Goal: Task Accomplishment & Management: Use online tool/utility

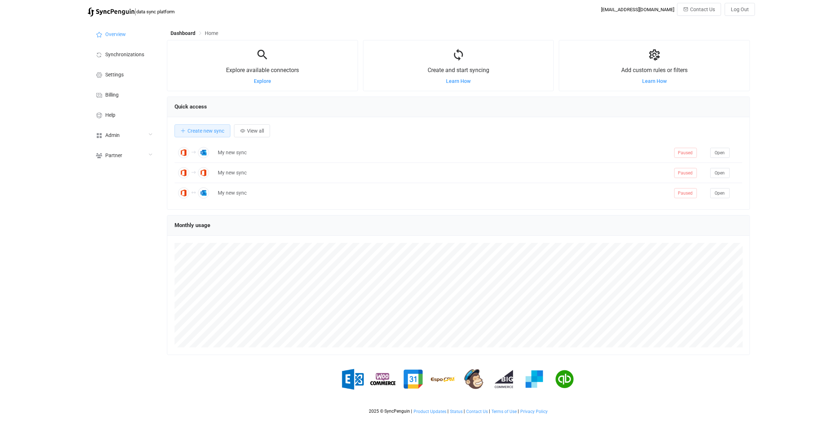
scroll to position [140, 583]
click at [134, 129] on div "Admin" at bounding box center [124, 135] width 72 height 20
click at [142, 213] on li "Users" at bounding box center [124, 208] width 72 height 18
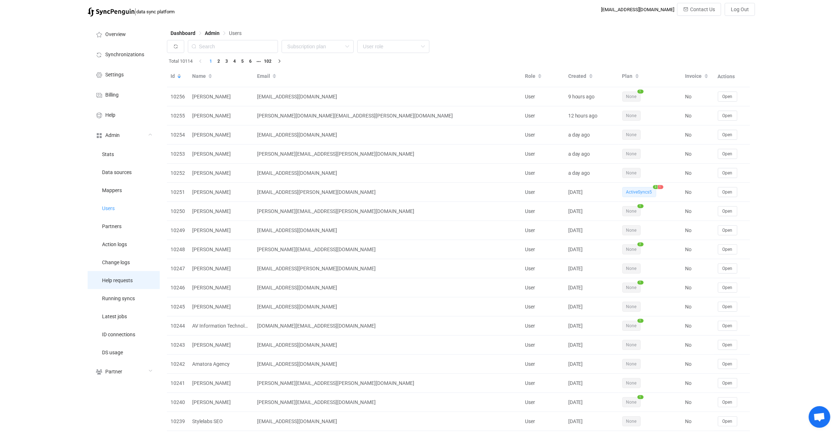
click at [132, 281] on span "Help requests" at bounding box center [117, 281] width 31 height 6
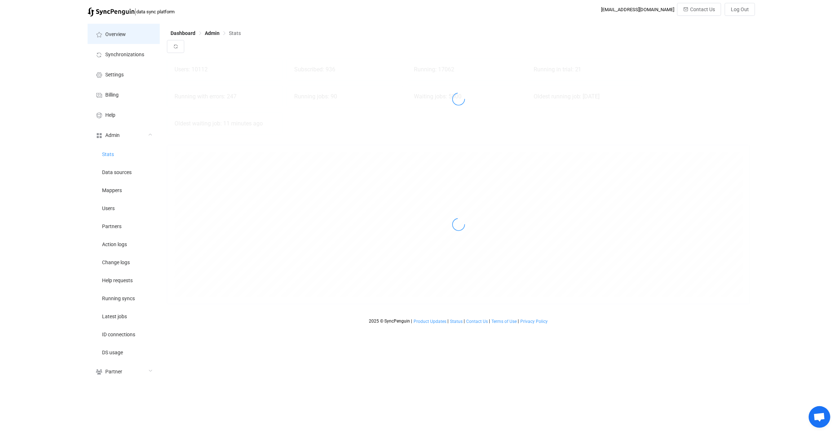
scroll to position [159, 583]
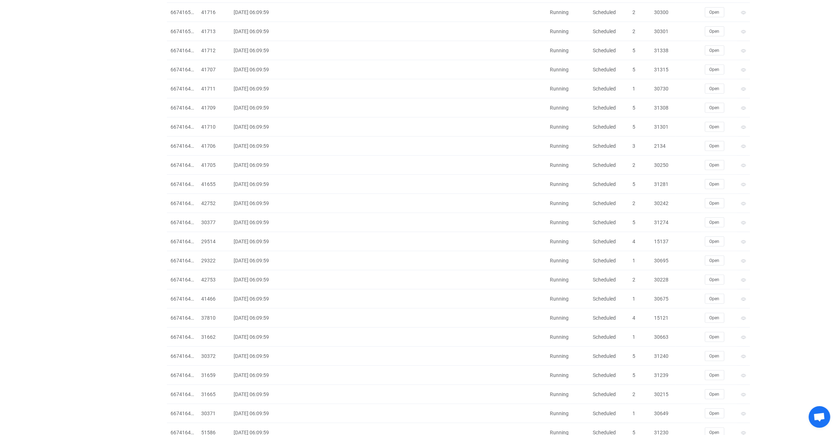
scroll to position [615, 0]
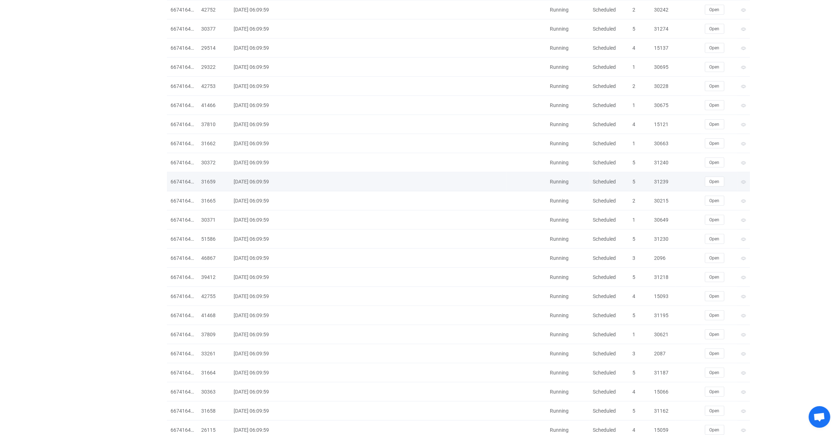
click at [610, 180] on div "Scheduled" at bounding box center [610, 182] width 40 height 8
copy div "Scheduled"
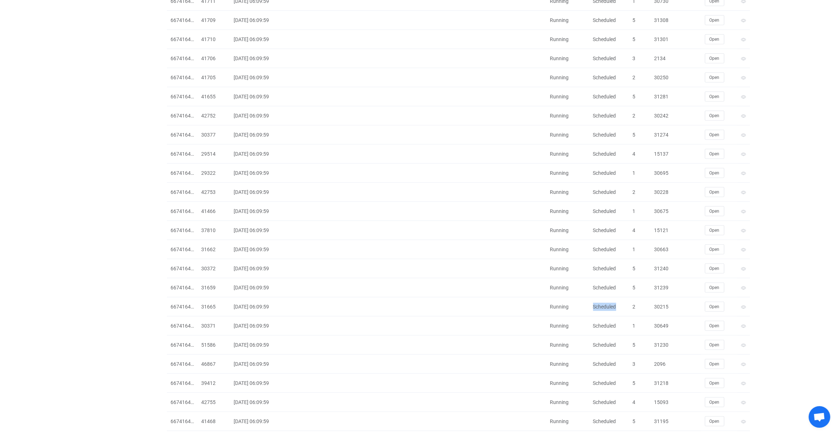
scroll to position [0, 0]
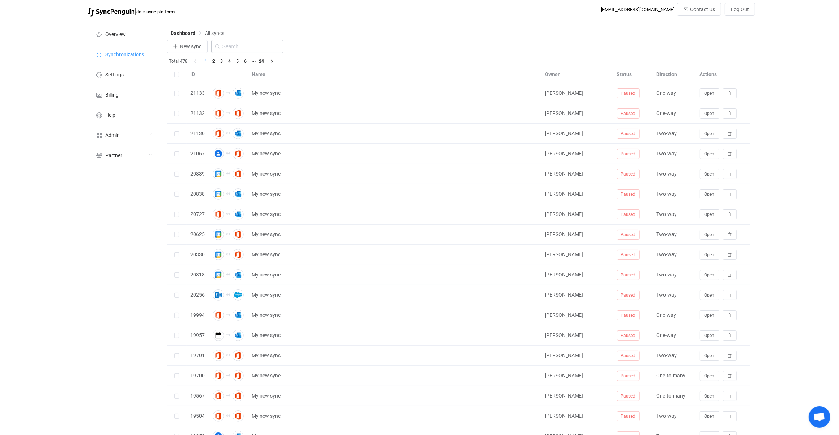
drag, startPoint x: 265, startPoint y: 56, endPoint x: 260, endPoint y: 45, distance: 11.7
click at [263, 54] on div "New sync" at bounding box center [459, 48] width 584 height 17
click at [260, 45] on input "text" at bounding box center [247, 46] width 72 height 13
type input "icou"
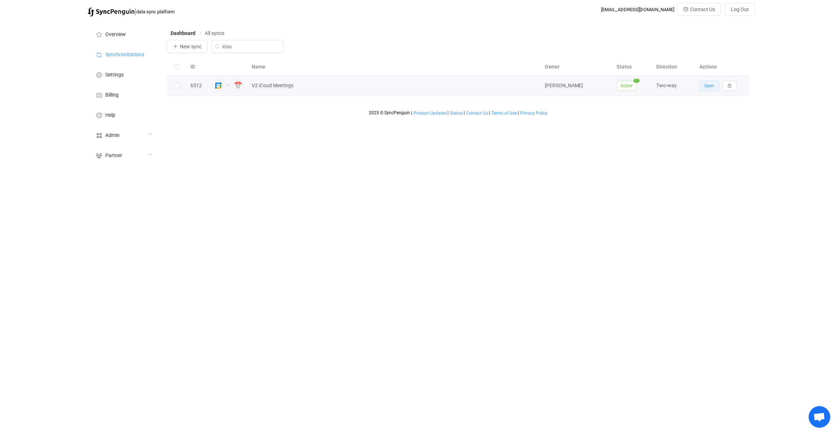
click at [708, 87] on span "Open" at bounding box center [710, 85] width 10 height 5
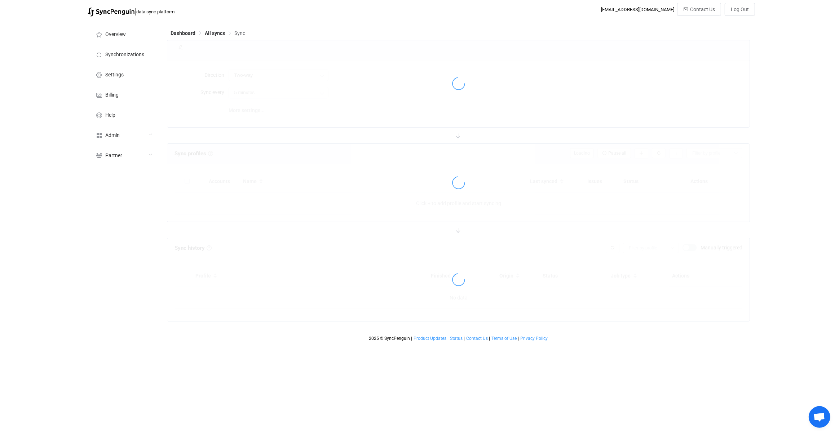
type input "10 minutes"
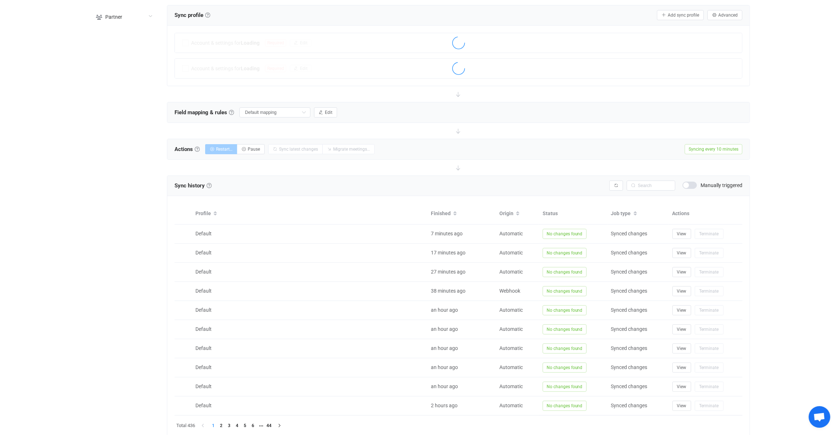
scroll to position [162, 0]
